Goal: Task Accomplishment & Management: Use online tool/utility

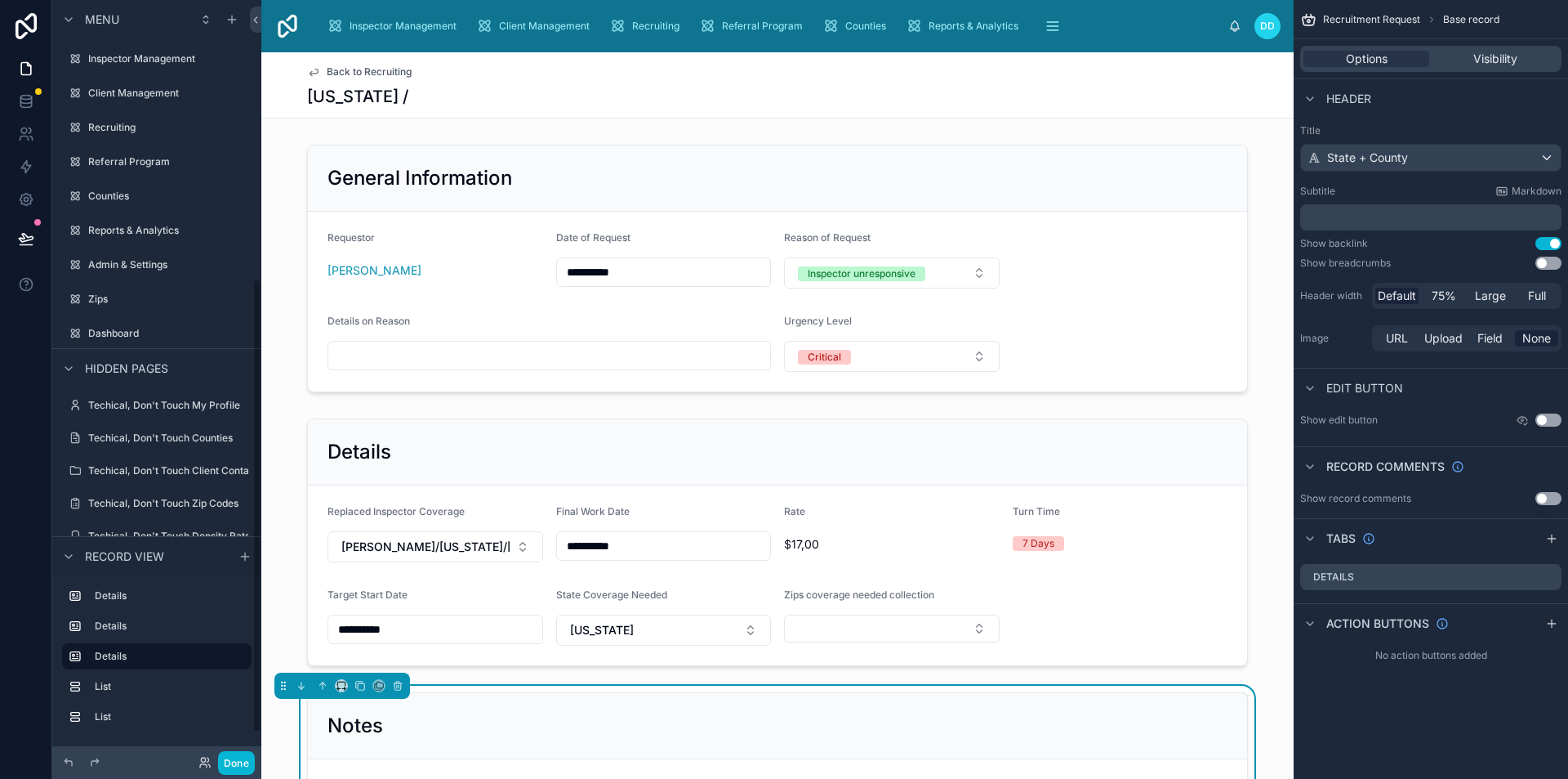
scroll to position [467, 0]
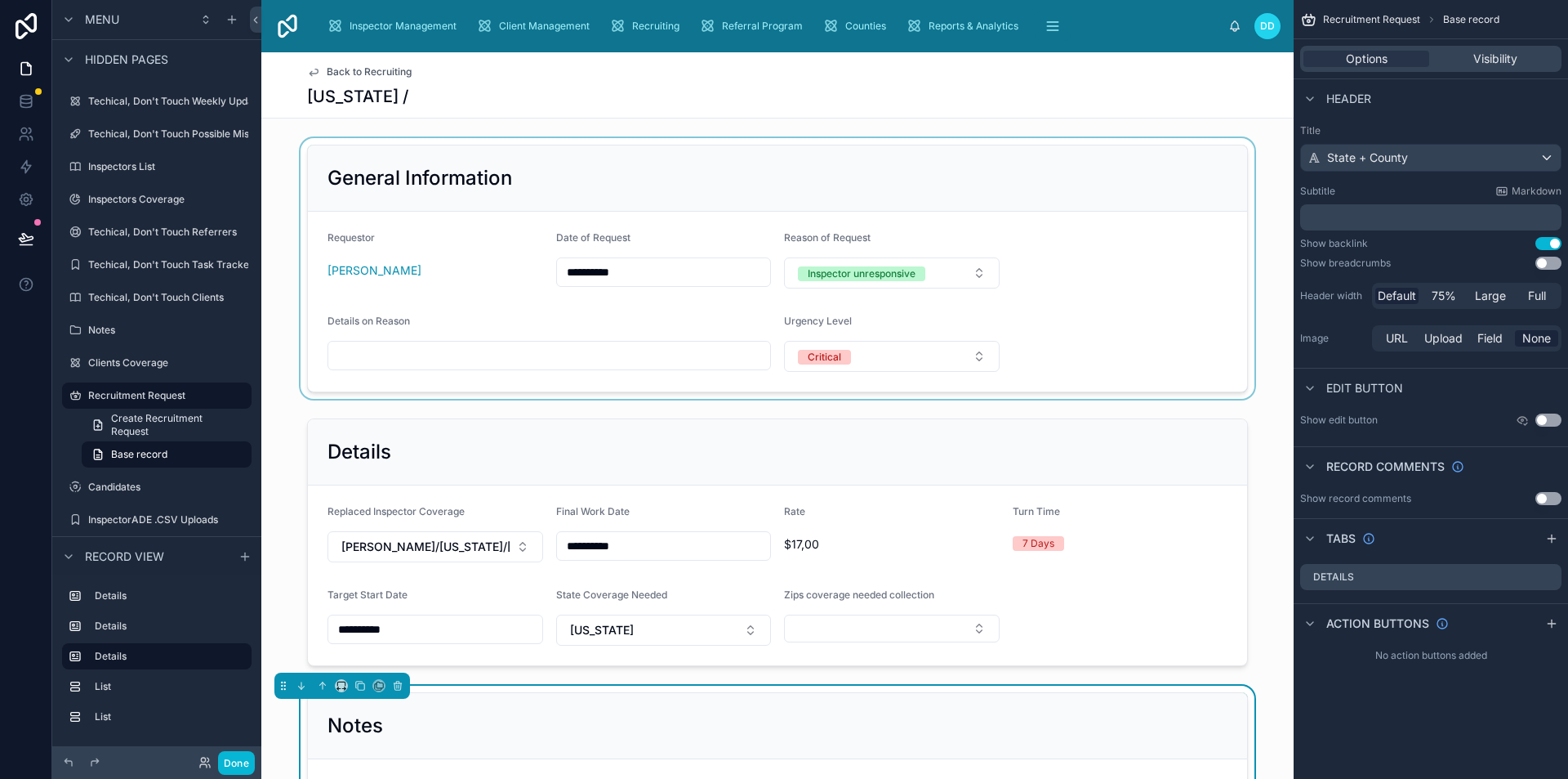
click at [1025, 218] on div at bounding box center [777, 268] width 1032 height 260
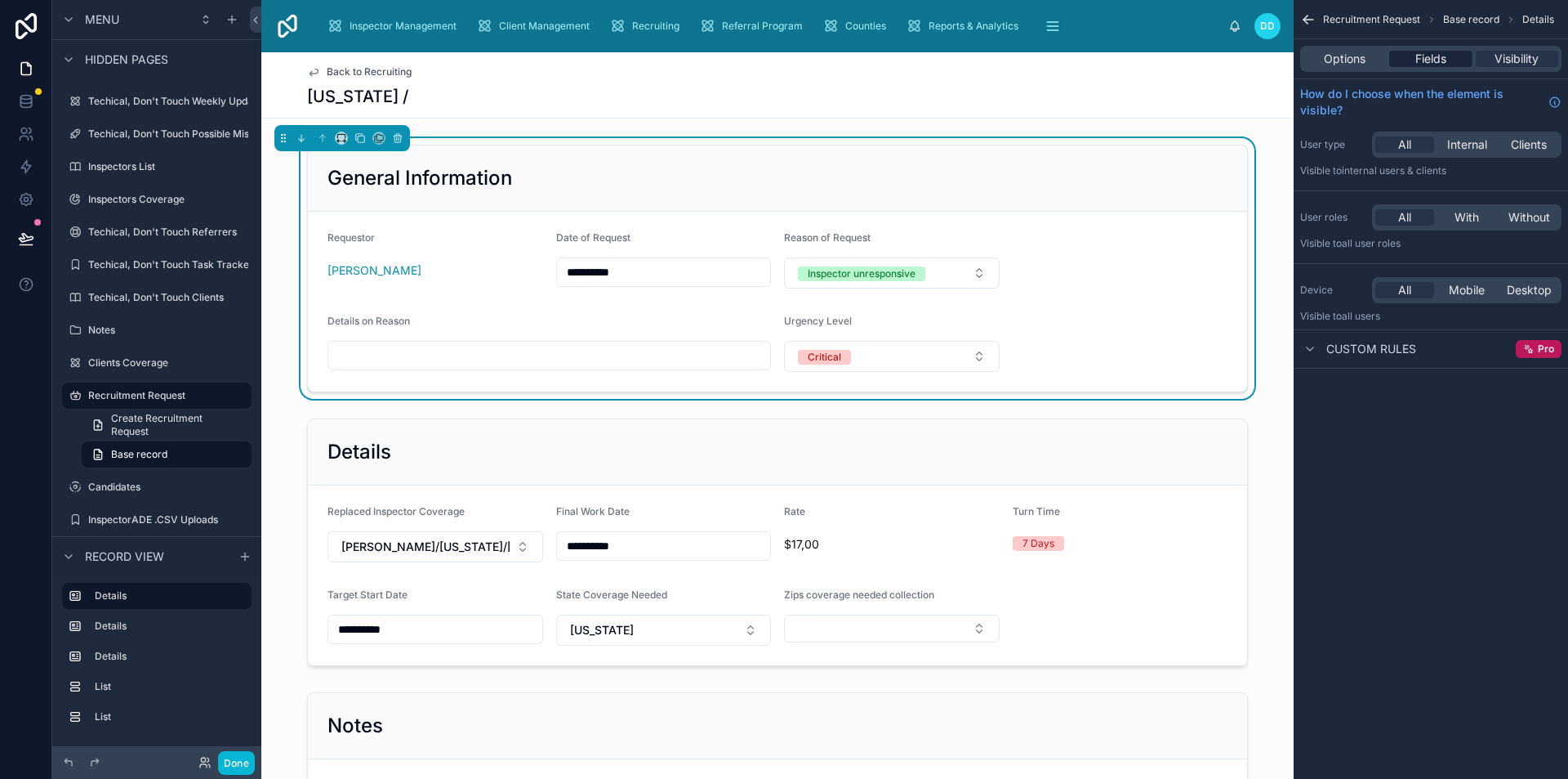
click at [1437, 63] on span "Fields" at bounding box center [1431, 58] width 31 height 16
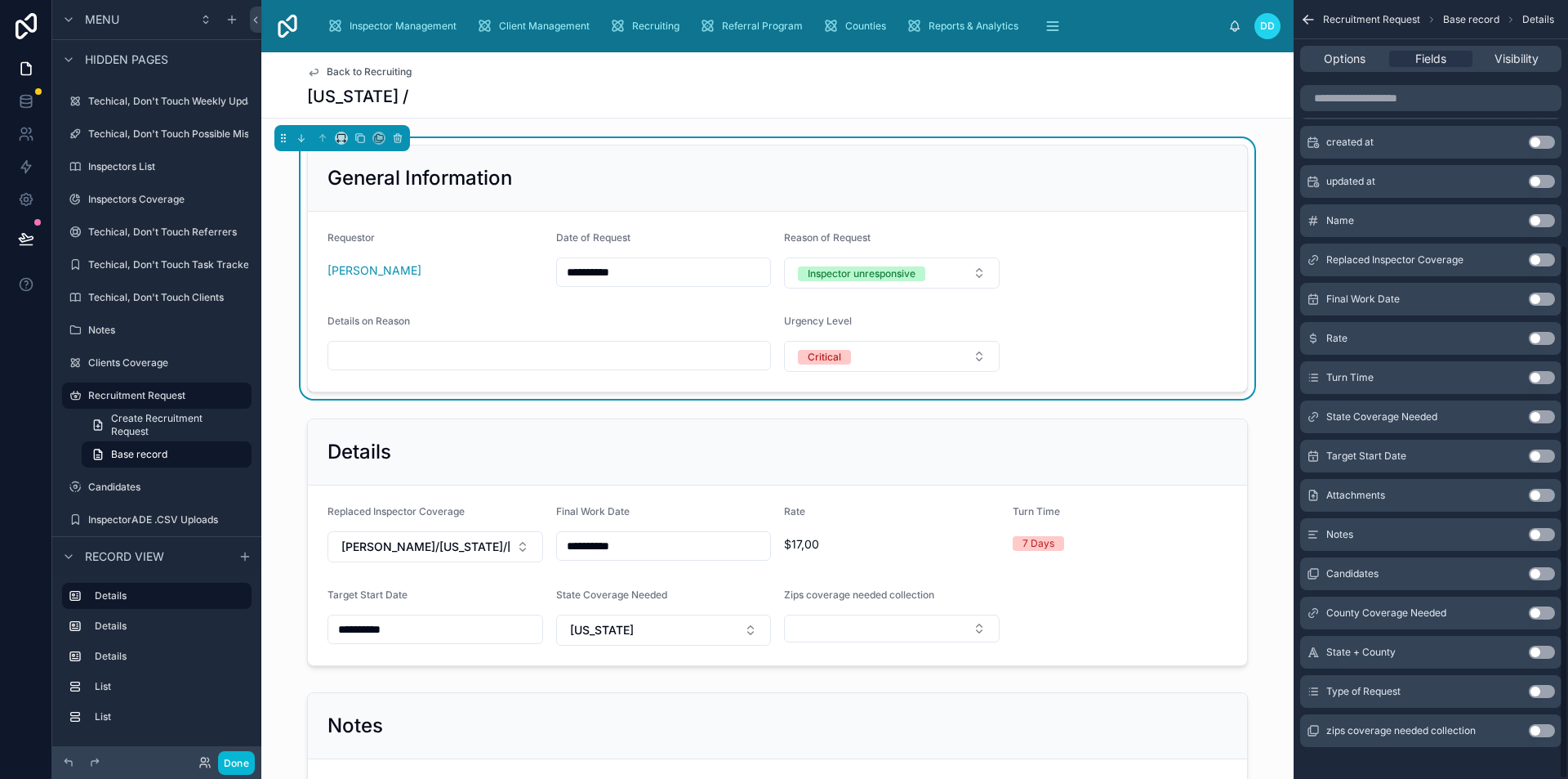
scroll to position [356, 0]
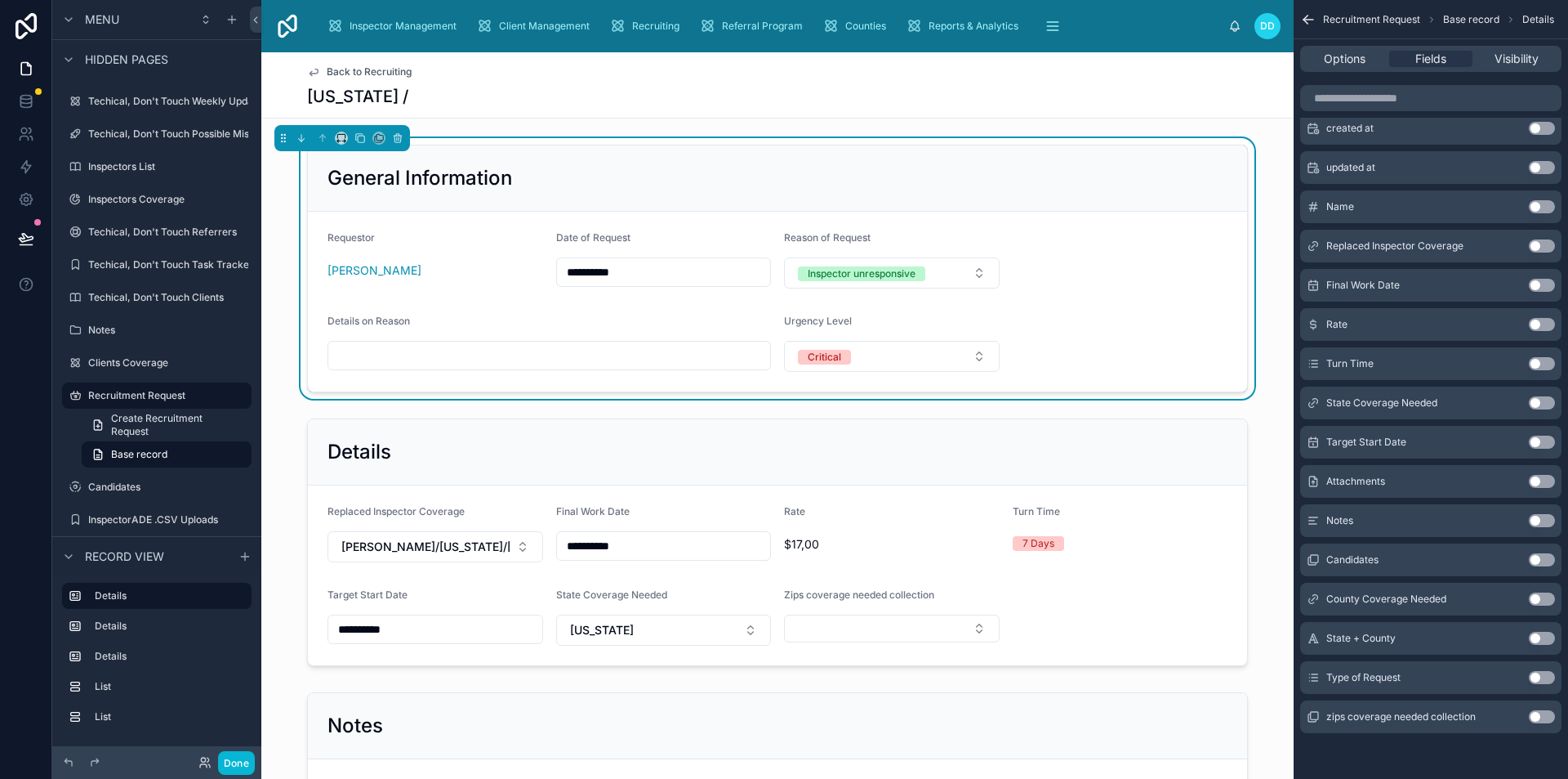
click at [1539, 675] on button "Use setting" at bounding box center [1542, 677] width 27 height 13
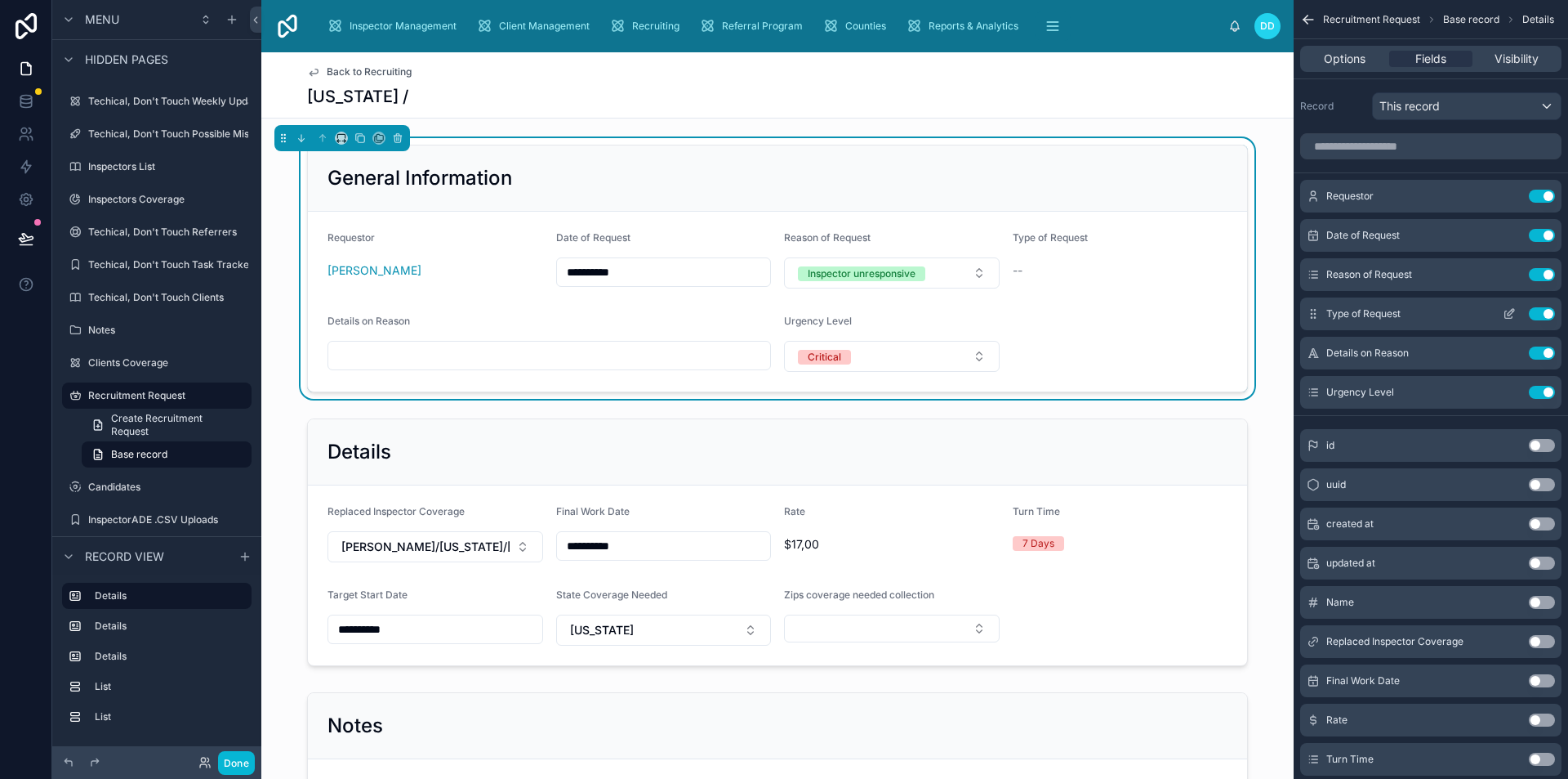
click at [1500, 313] on button "scrollable content" at bounding box center [1510, 314] width 27 height 13
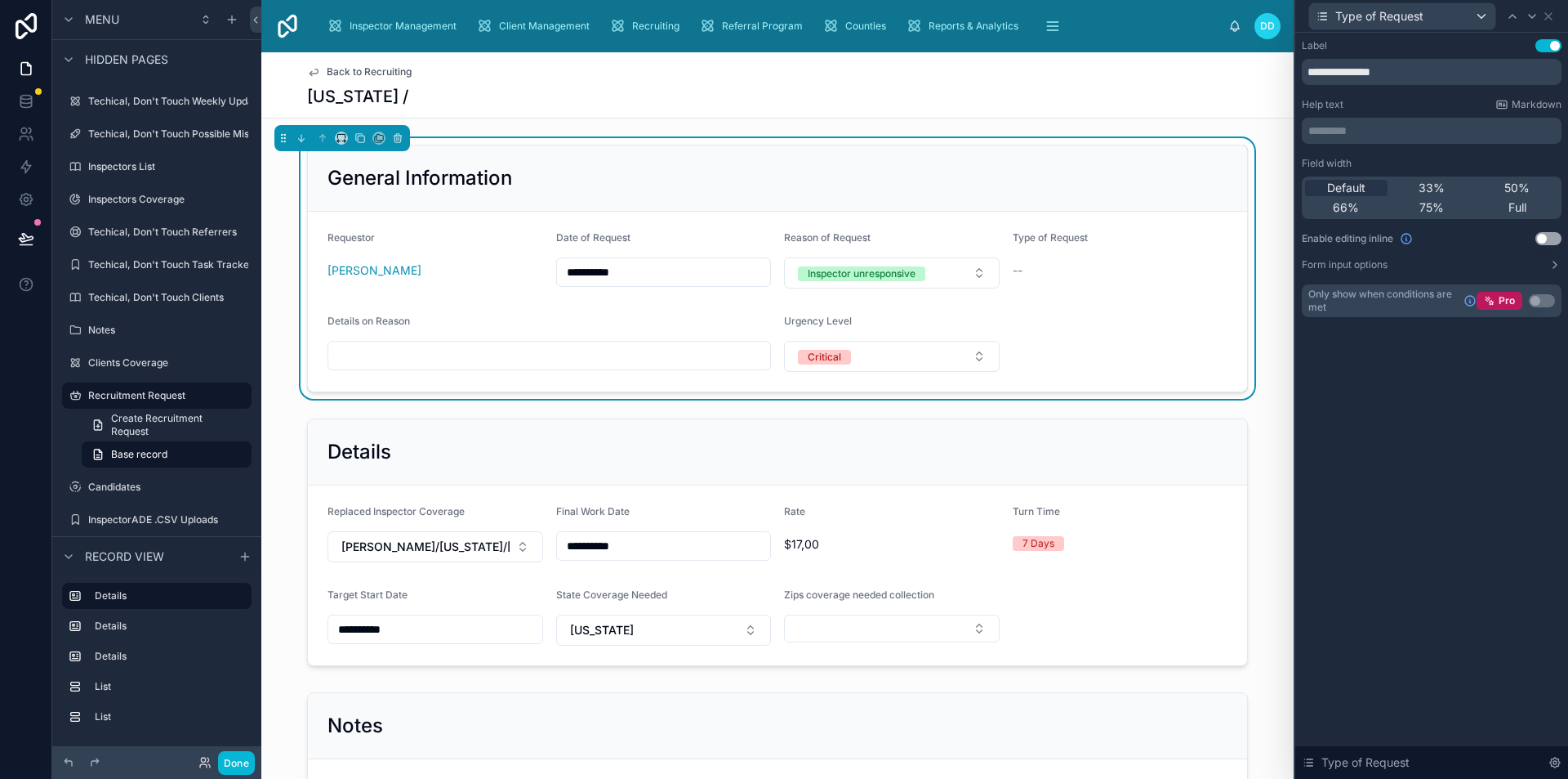
click at [1555, 237] on button "Use setting" at bounding box center [1549, 238] width 27 height 13
click at [1180, 272] on button "Select a Type of Request" at bounding box center [1121, 273] width 216 height 31
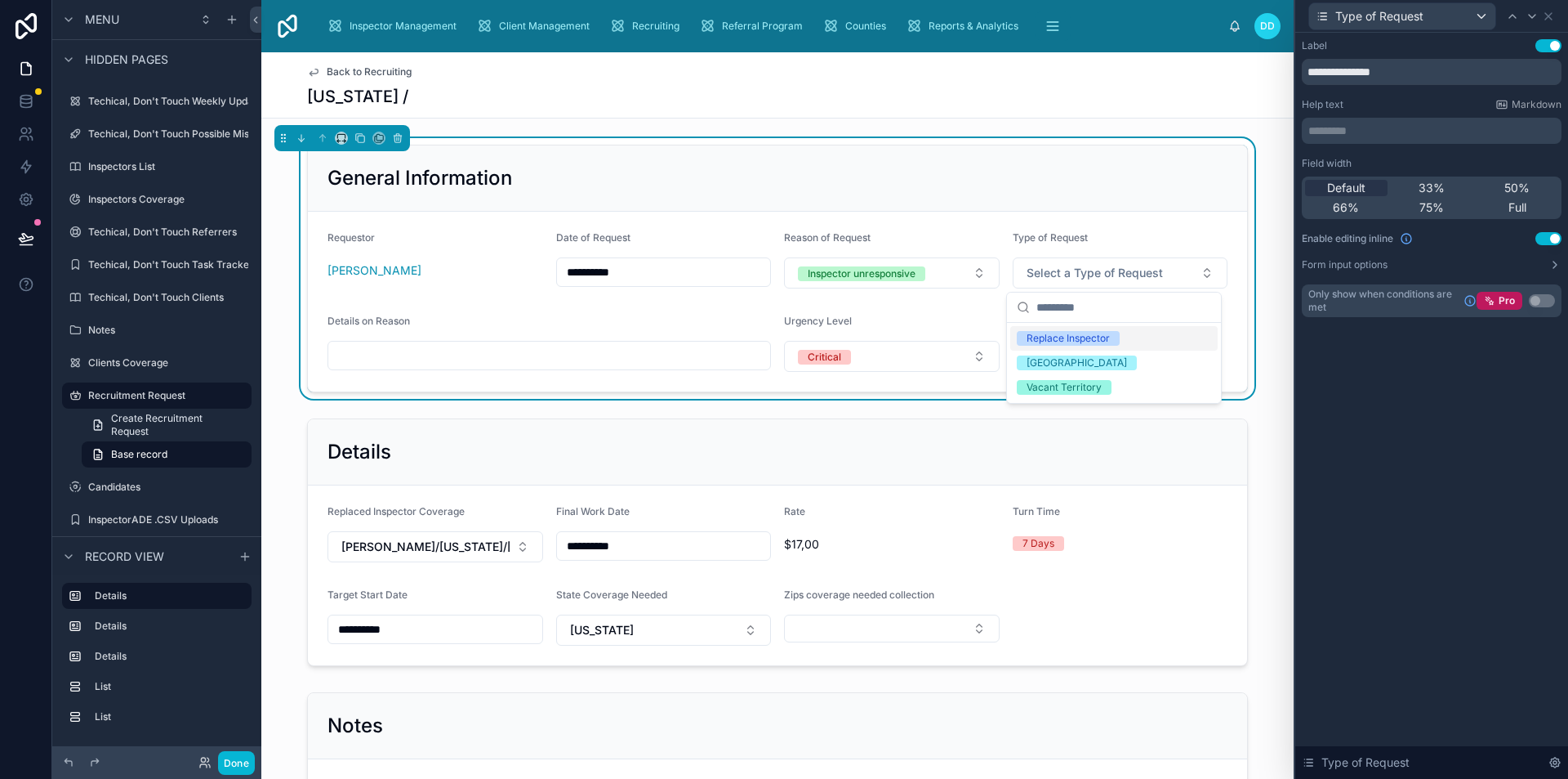
click at [1255, 268] on div "**********" at bounding box center [777, 268] width 1032 height 260
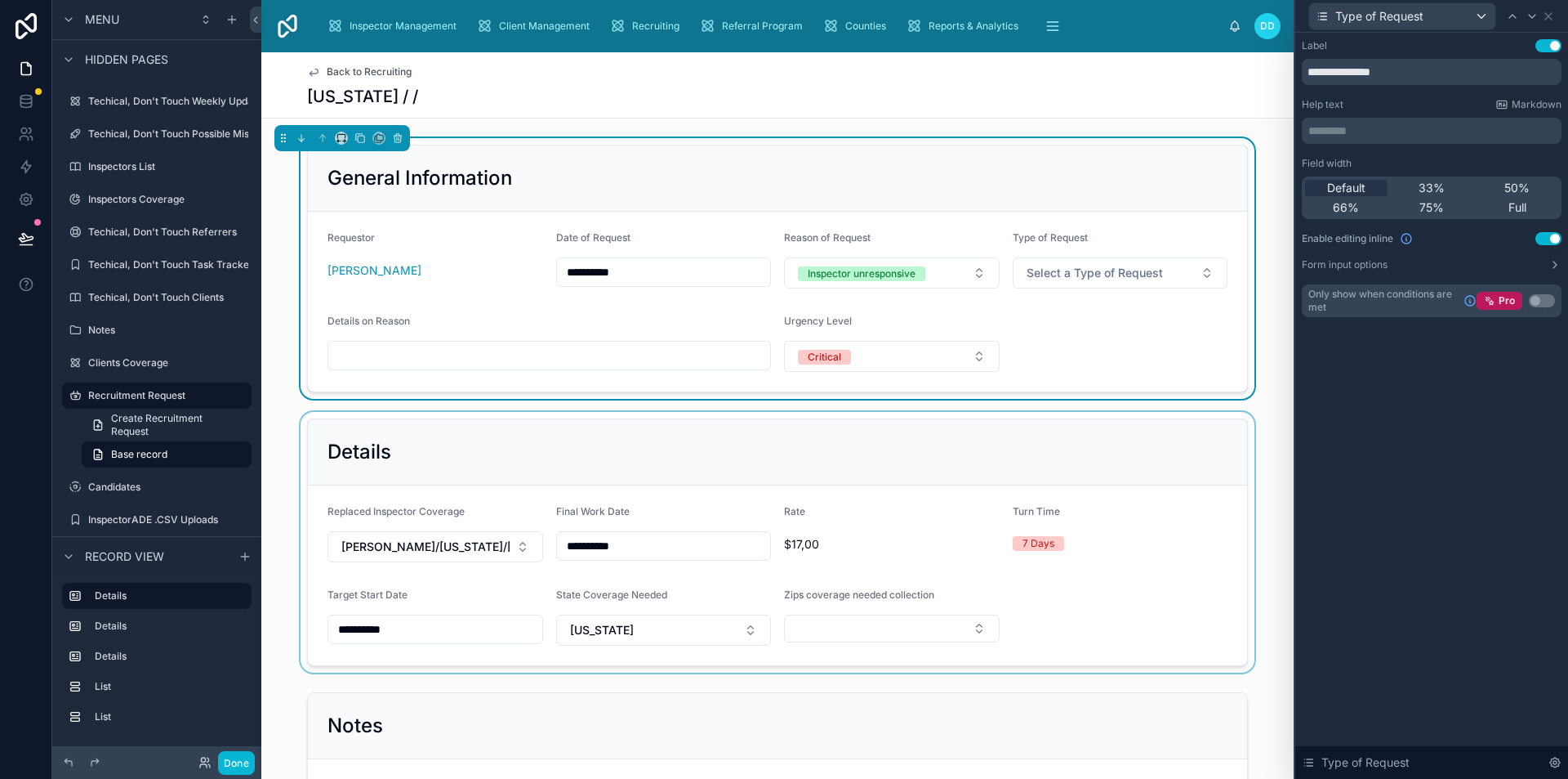
click at [945, 429] on div at bounding box center [777, 542] width 1032 height 260
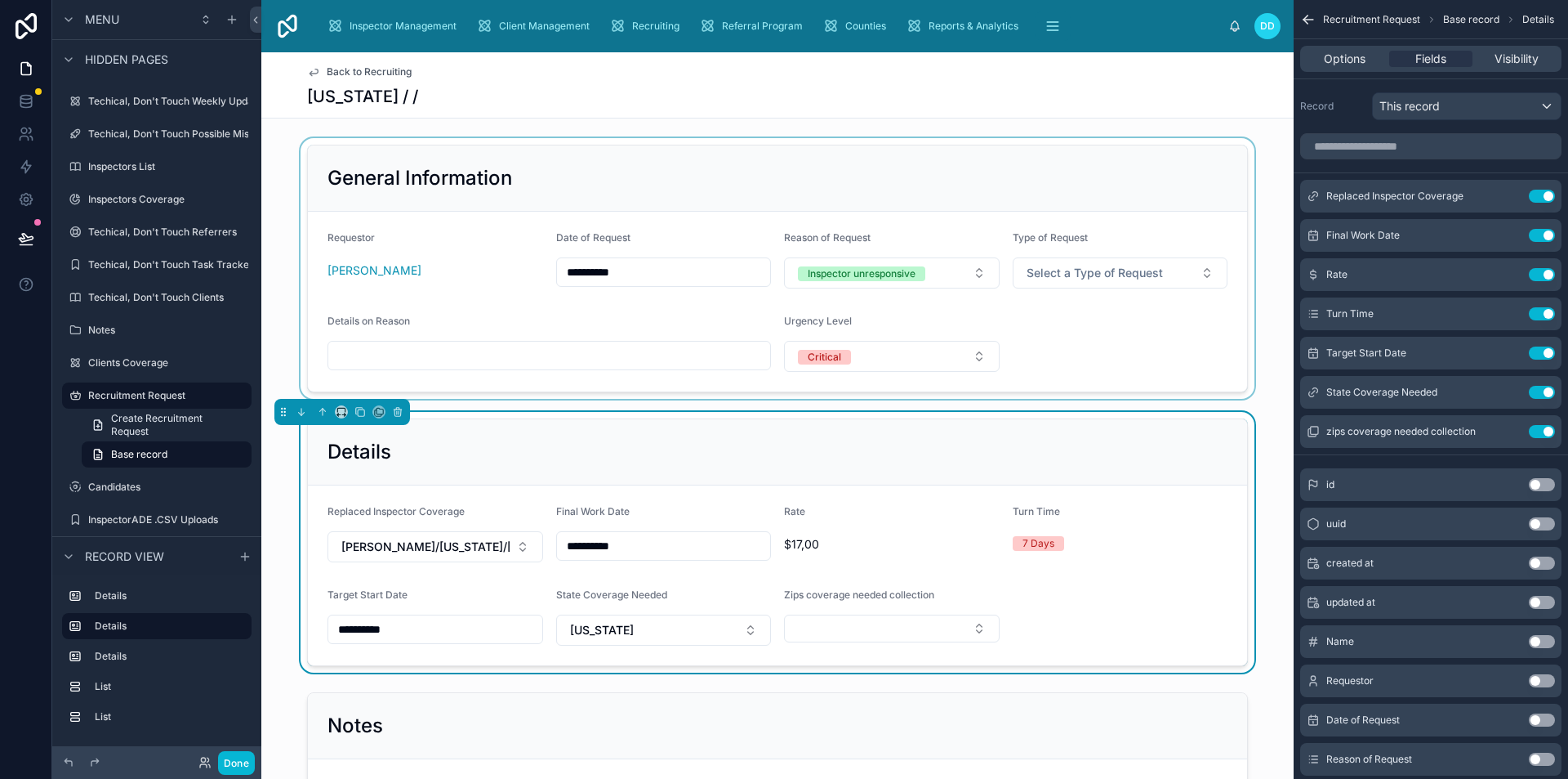
click at [937, 210] on div at bounding box center [777, 268] width 1032 height 260
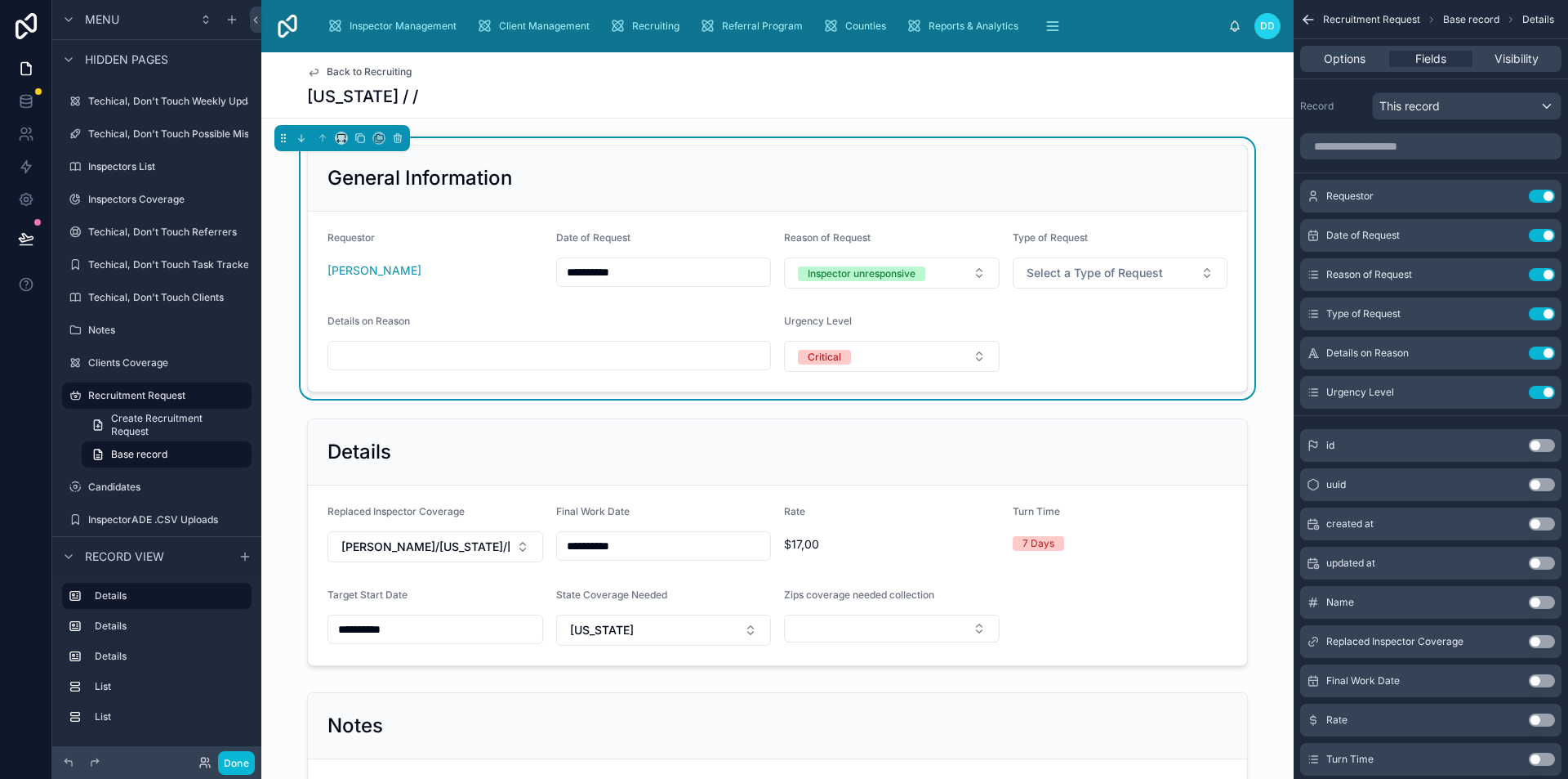
click at [530, 85] on div "Back to Recruiting [US_STATE] / /" at bounding box center [777, 85] width 941 height 66
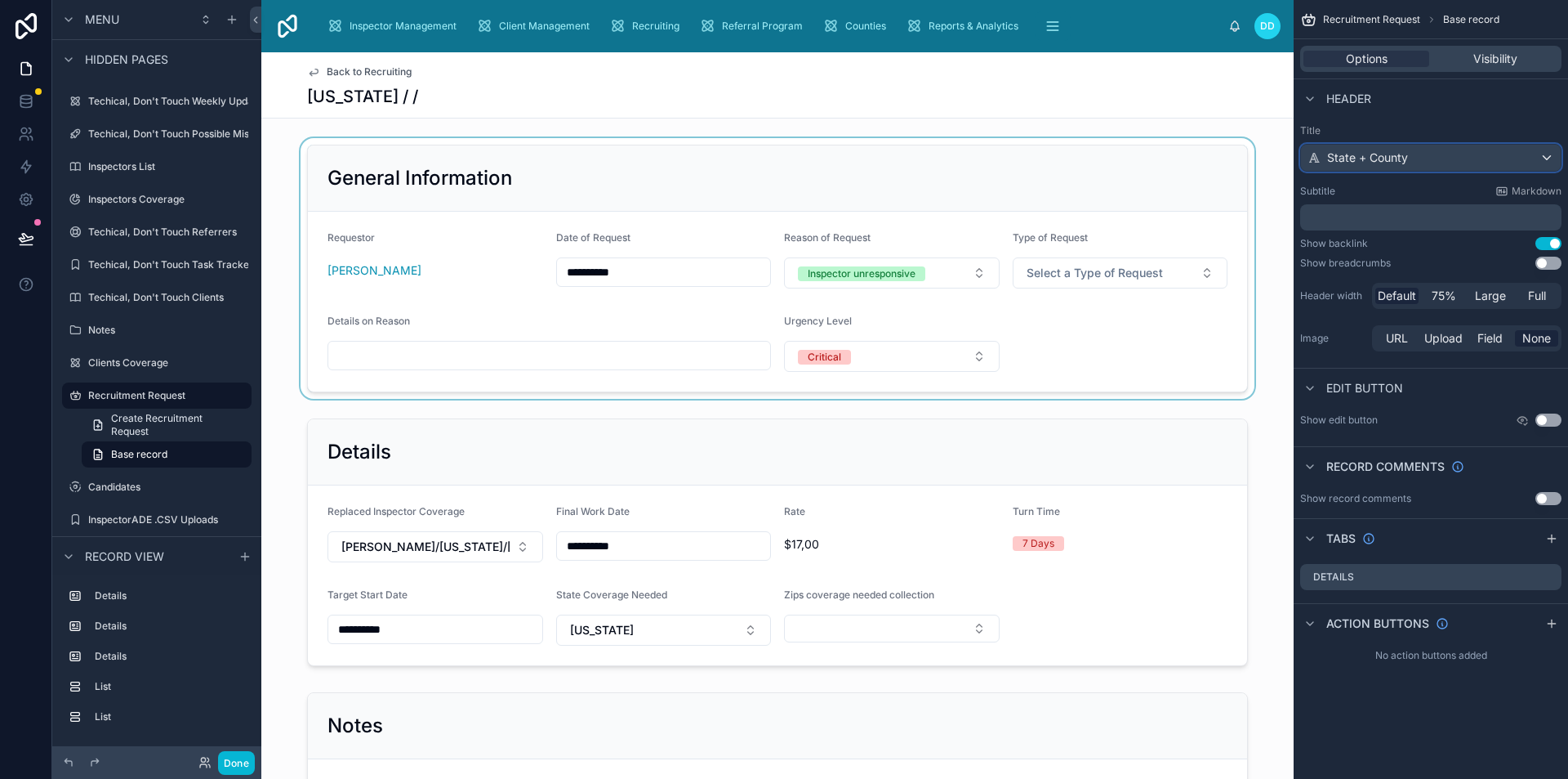
click at [1445, 162] on div "State + County" at bounding box center [1431, 158] width 260 height 27
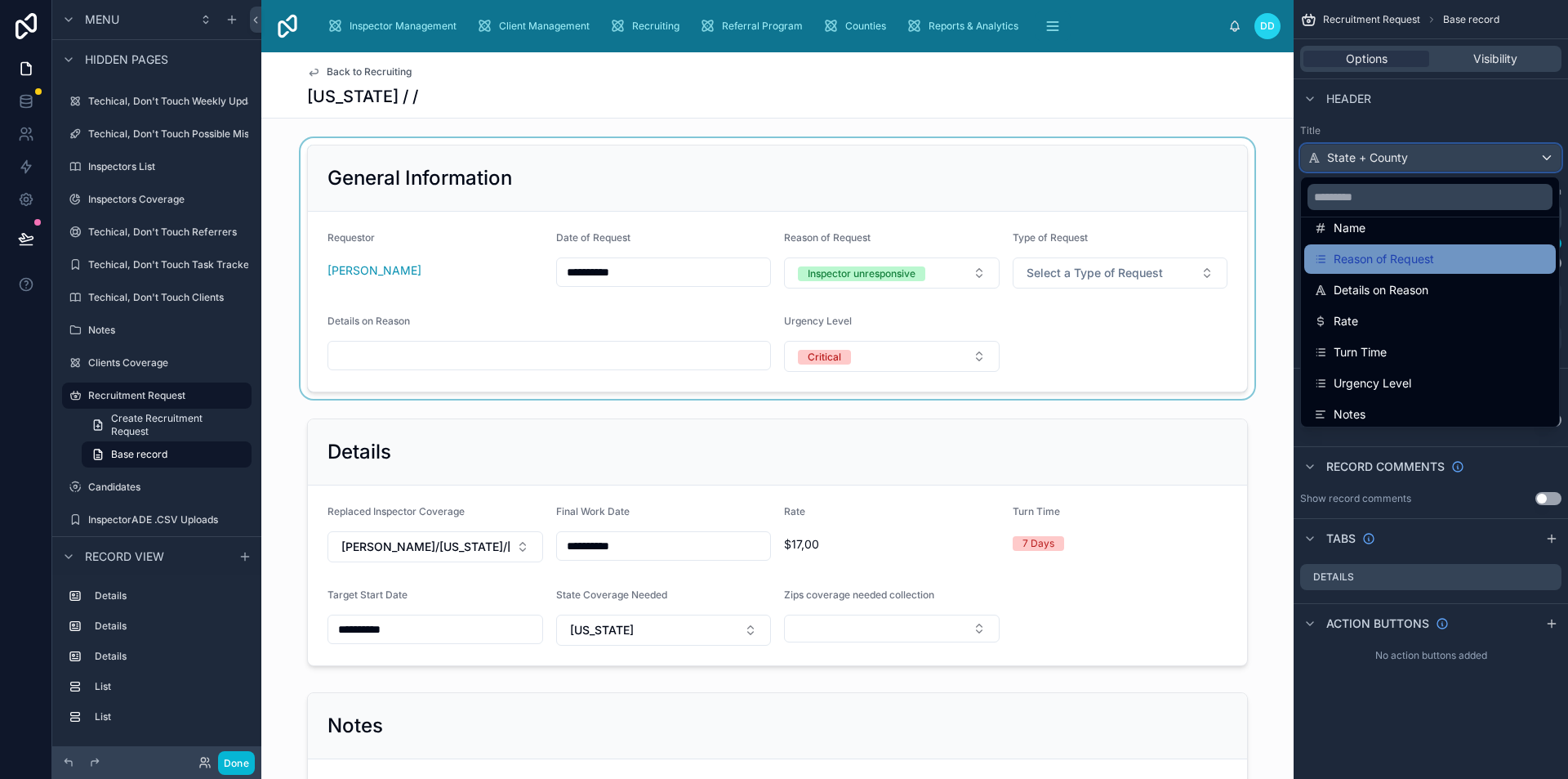
scroll to position [147, 0]
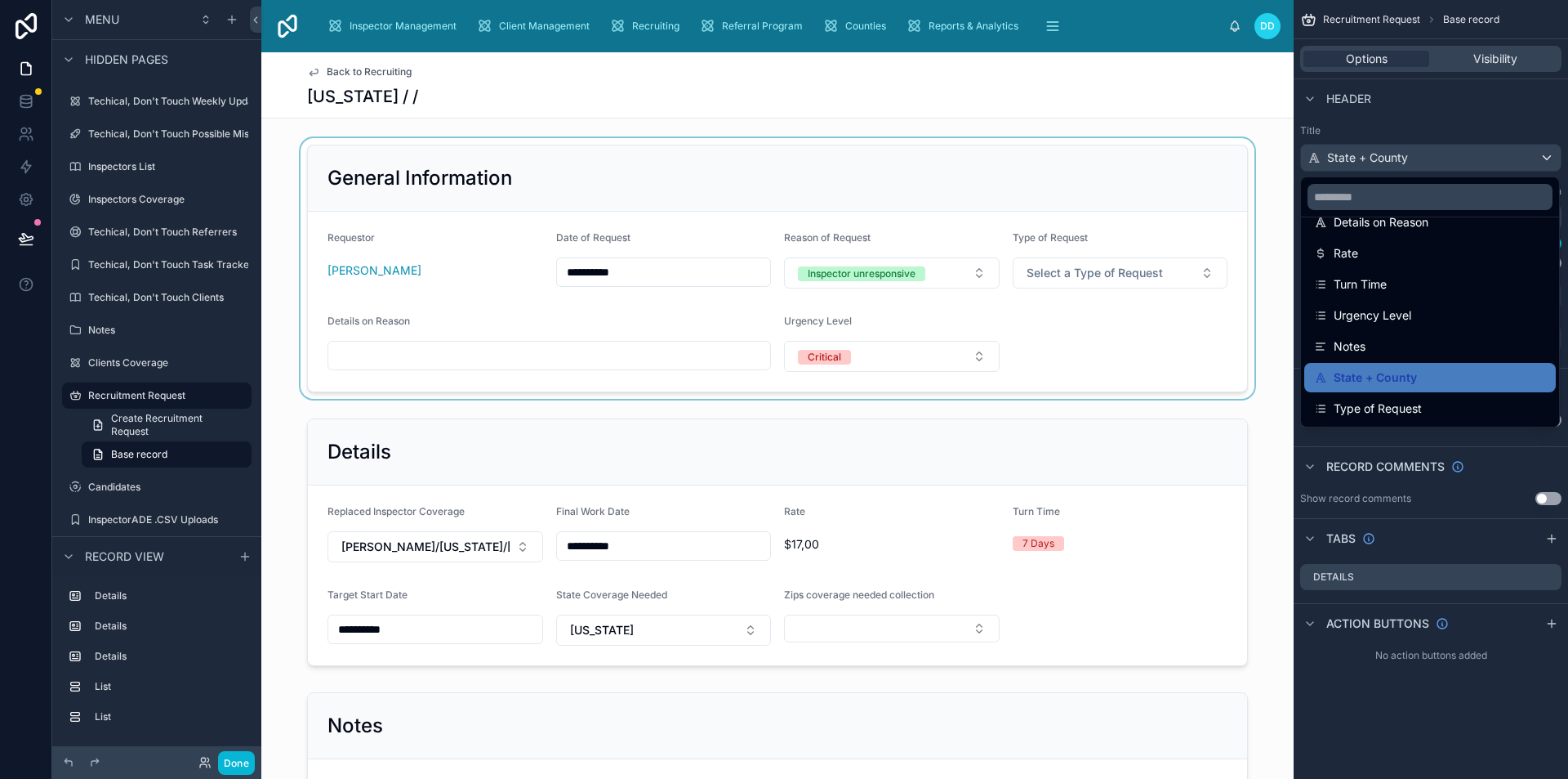
click at [1419, 96] on div "scrollable content" at bounding box center [784, 390] width 1568 height 779
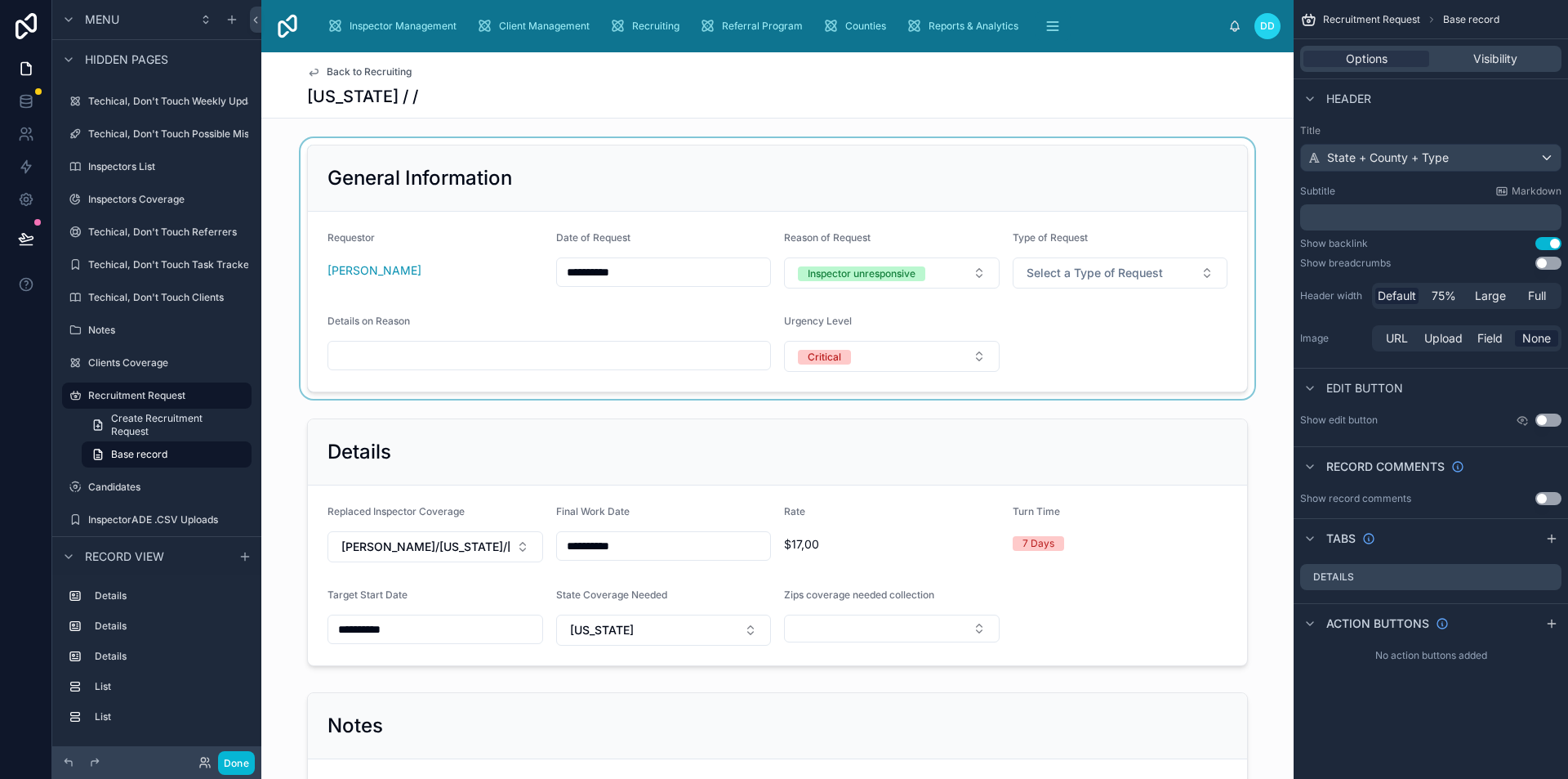
click at [1093, 322] on div at bounding box center [777, 268] width 1032 height 260
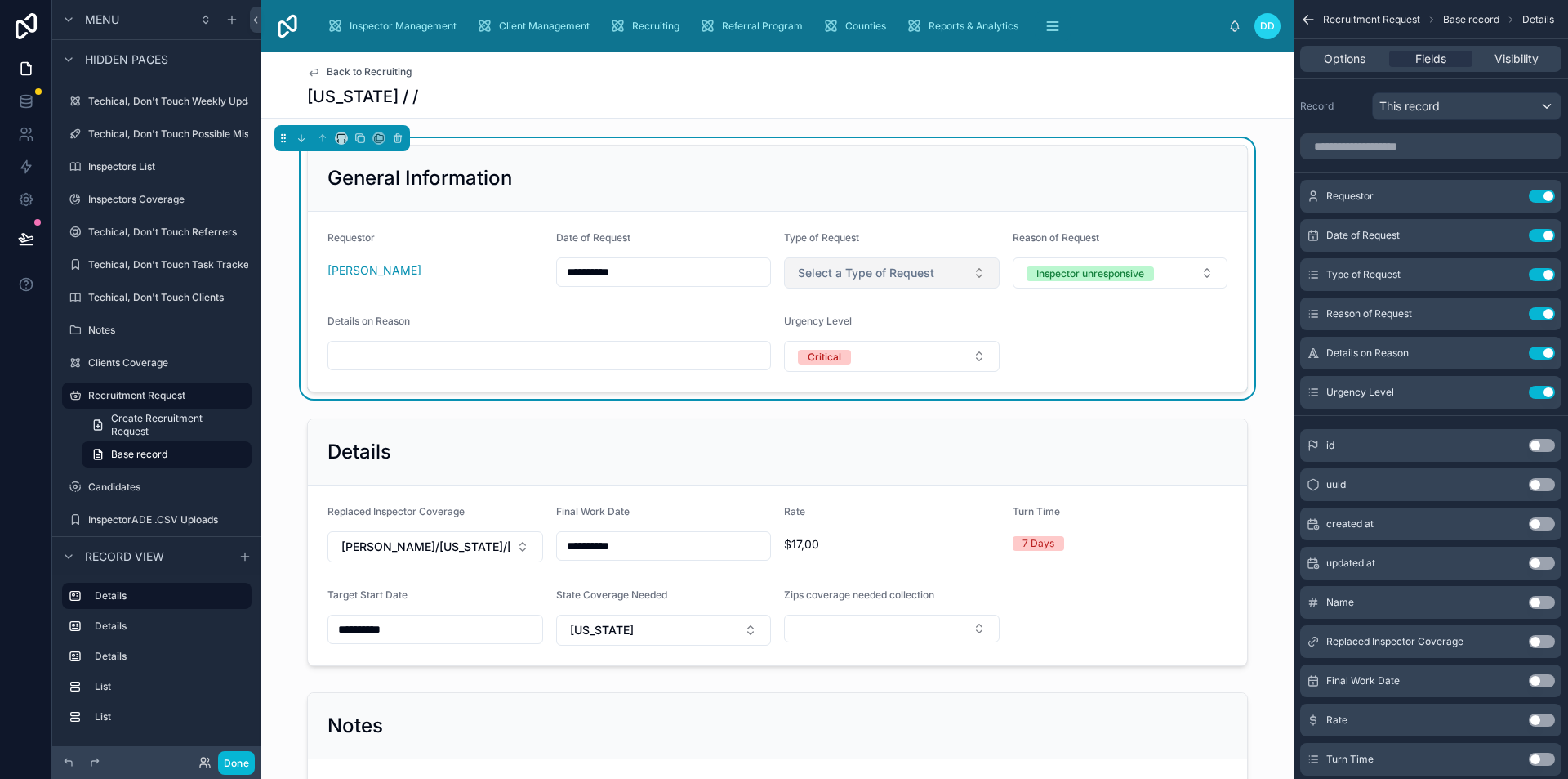
click at [893, 273] on span "Select a Type of Request" at bounding box center [866, 273] width 137 height 16
